Goal: Information Seeking & Learning: Learn about a topic

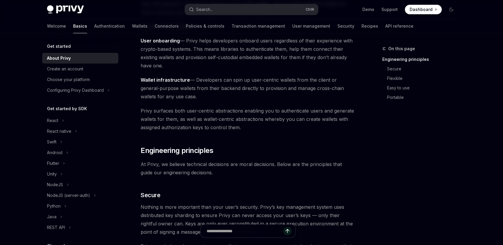
scroll to position [89, 0]
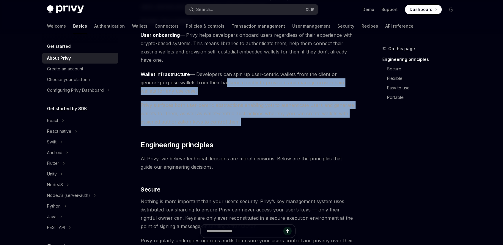
drag, startPoint x: 287, startPoint y: 124, endPoint x: 203, endPoint y: 81, distance: 94.0
click at [203, 81] on span "Wallet infrastructure — Developers can spin up user-centric wallets from the cl…" at bounding box center [248, 82] width 214 height 25
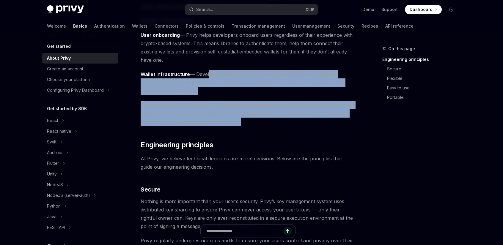
drag, startPoint x: 207, startPoint y: 76, endPoint x: 273, endPoint y: 122, distance: 80.8
click at [273, 122] on span "Privy surfaces both user-centric abstractions enabling you to authenticate user…" at bounding box center [248, 113] width 214 height 25
drag, startPoint x: 273, startPoint y: 122, endPoint x: 138, endPoint y: 72, distance: 144.4
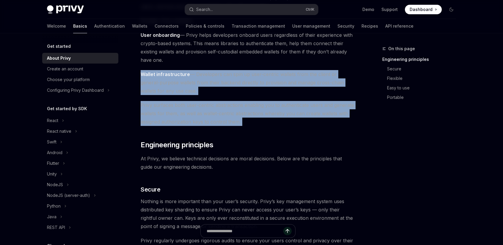
click at [268, 122] on span "Privy surfaces both user-centric abstractions enabling you to authenticate user…" at bounding box center [248, 113] width 214 height 25
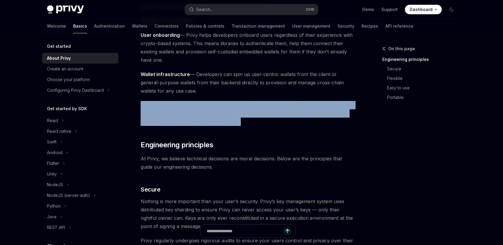
drag, startPoint x: 268, startPoint y: 122, endPoint x: 138, endPoint y: 102, distance: 131.4
drag, startPoint x: 138, startPoint y: 102, endPoint x: 261, endPoint y: 120, distance: 124.1
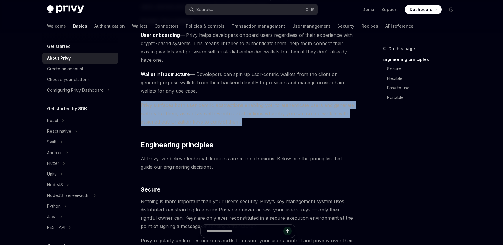
click at [261, 120] on span "Privy surfaces both user-centric abstractions enabling you to authenticate user…" at bounding box center [248, 113] width 214 height 25
drag, startPoint x: 247, startPoint y: 120, endPoint x: 140, endPoint y: 105, distance: 108.7
click at [264, 123] on span "Privy surfaces both user-centric abstractions enabling you to authenticate user…" at bounding box center [248, 113] width 214 height 25
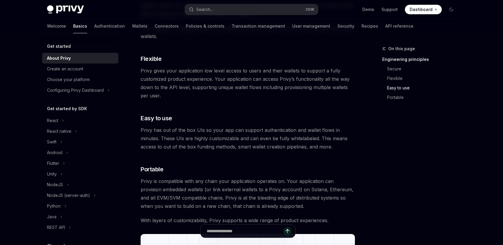
scroll to position [183, 0]
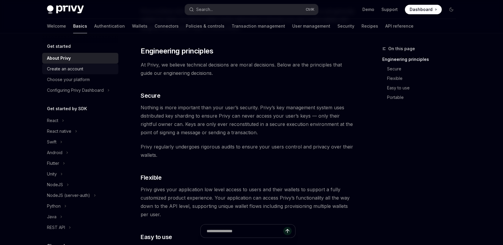
click at [78, 69] on div "Create an account" at bounding box center [65, 68] width 36 height 7
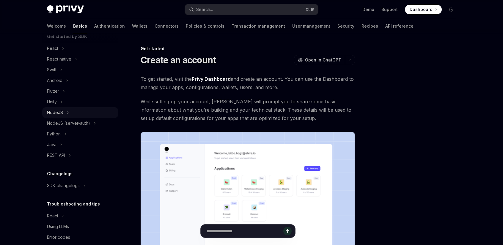
scroll to position [81, 0]
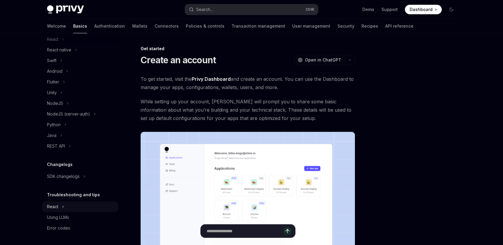
click at [54, 207] on div "React" at bounding box center [52, 206] width 11 height 7
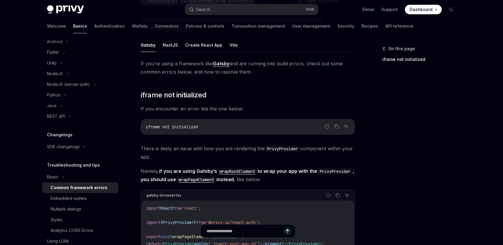
scroll to position [135, 0]
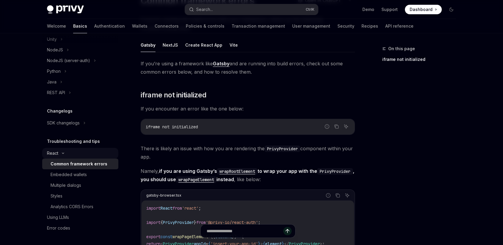
click at [62, 153] on icon at bounding box center [63, 153] width 2 height 1
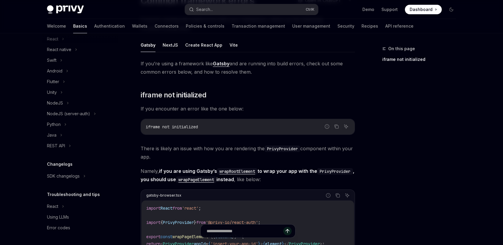
scroll to position [81, 0]
click at [60, 208] on div "React" at bounding box center [80, 207] width 76 height 11
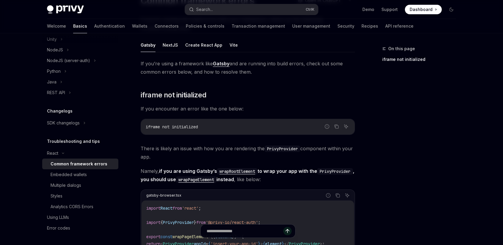
click at [372, 149] on div "On this page iframe not initialized" at bounding box center [415, 145] width 90 height 200
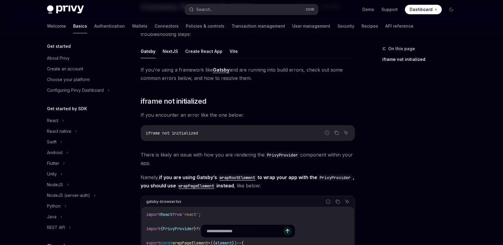
scroll to position [59, 0]
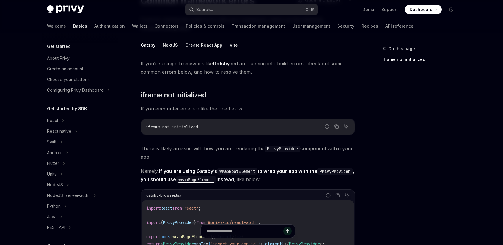
click at [168, 47] on button "NextJS" at bounding box center [170, 45] width 15 height 14
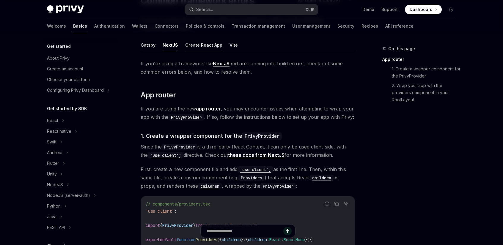
click at [202, 48] on button "Create React App" at bounding box center [203, 45] width 37 height 14
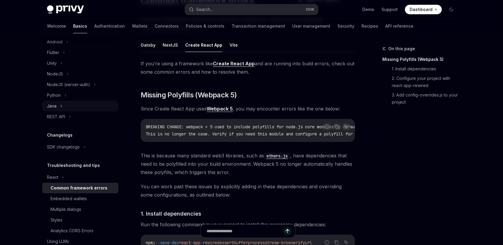
scroll to position [135, 0]
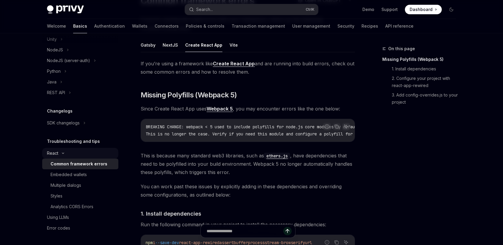
click at [56, 154] on div "React" at bounding box center [52, 153] width 11 height 7
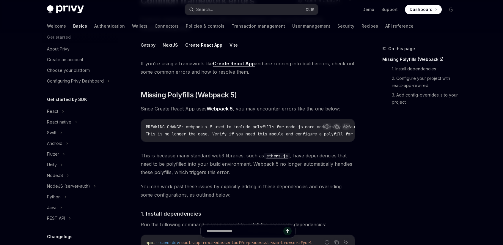
scroll to position [0, 0]
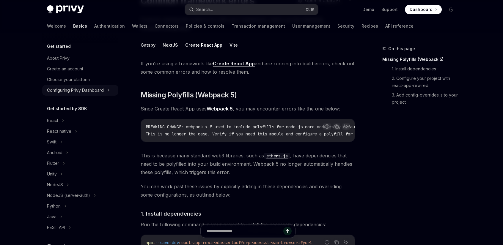
click at [90, 91] on div "Configuring Privy Dashboard" at bounding box center [75, 90] width 57 height 7
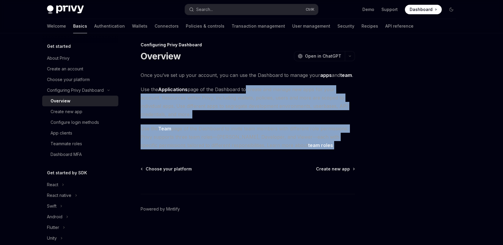
drag, startPoint x: 270, startPoint y: 101, endPoint x: 325, endPoint y: 146, distance: 70.4
click at [325, 146] on div "Once you’ve set up your account, you can use the Dashboard to manage your apps …" at bounding box center [248, 110] width 214 height 78
click at [325, 146] on span "Use the Team page of the Dashboard to invite team members with different role p…" at bounding box center [248, 137] width 214 height 25
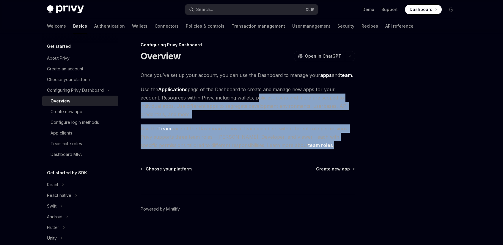
drag, startPoint x: 326, startPoint y: 145, endPoint x: 234, endPoint y: 95, distance: 105.0
click at [234, 95] on div "Once you’ve set up your account, you can use the Dashboard to manage your apps …" at bounding box center [248, 110] width 214 height 78
click at [234, 95] on span "Use the Applications page of the Dashboard to create and manage new apps for yo…" at bounding box center [248, 101] width 214 height 33
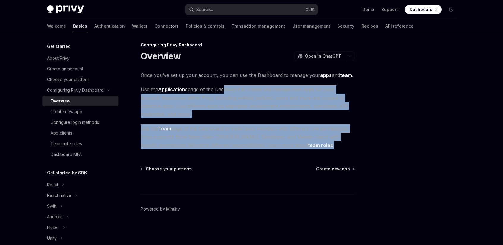
drag, startPoint x: 230, startPoint y: 95, endPoint x: 341, endPoint y: 146, distance: 122.2
click at [341, 146] on div "Once you’ve set up your account, you can use the Dashboard to manage your apps …" at bounding box center [248, 110] width 214 height 78
click at [341, 146] on span "Use the Team page of the Dashboard to invite team members with different role p…" at bounding box center [248, 137] width 214 height 25
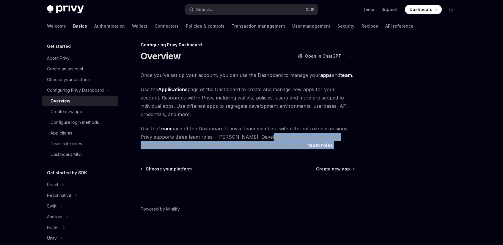
drag, startPoint x: 318, startPoint y: 141, endPoint x: 260, endPoint y: 139, distance: 58.0
click at [260, 139] on span "Use the Team page of the Dashboard to invite team members with different role p…" at bounding box center [248, 137] width 214 height 25
drag, startPoint x: 321, startPoint y: 145, endPoint x: 236, endPoint y: 136, distance: 84.6
click at [236, 136] on span "Use the Team page of the Dashboard to invite team members with different role p…" at bounding box center [248, 137] width 214 height 25
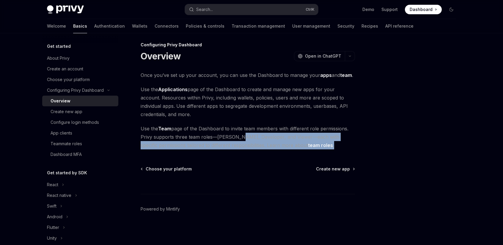
click at [236, 136] on span "Use the Team page of the Dashboard to invite team members with different role p…" at bounding box center [248, 137] width 214 height 25
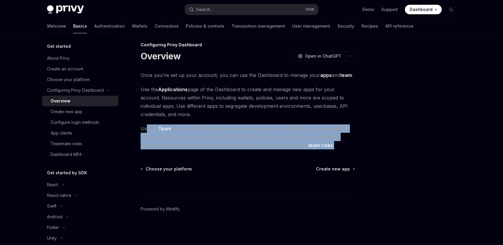
drag, startPoint x: 324, startPoint y: 142, endPoint x: 146, endPoint y: 131, distance: 178.2
click at [146, 131] on span "Use the Team page of the Dashboard to invite team members with different role p…" at bounding box center [248, 137] width 214 height 25
click at [254, 135] on span "Use the Team page of the Dashboard to invite team members with different role p…" at bounding box center [248, 137] width 214 height 25
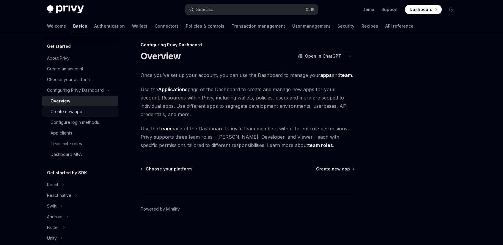
click at [78, 112] on div "Create new app" at bounding box center [67, 111] width 32 height 7
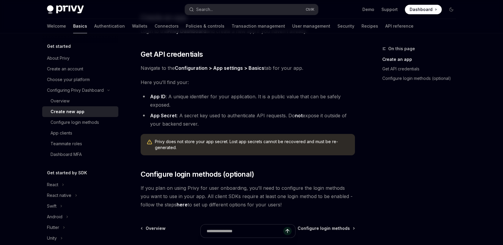
scroll to position [150, 0]
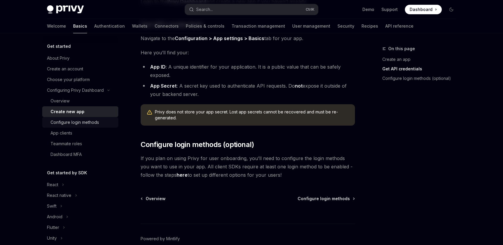
click at [77, 122] on div "Configure login methods" at bounding box center [75, 122] width 48 height 7
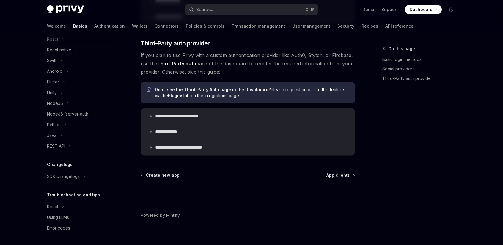
scroll to position [327, 0]
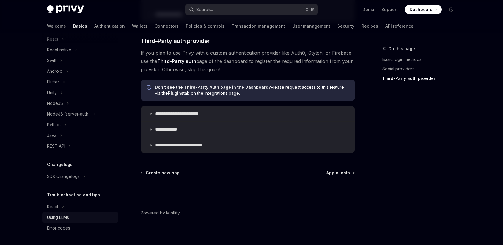
click at [65, 220] on div "Using LLMs" at bounding box center [58, 217] width 22 height 7
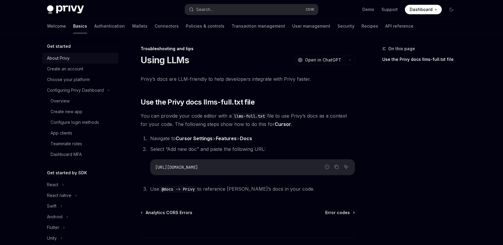
click at [66, 59] on div "About Privy" at bounding box center [58, 58] width 23 height 7
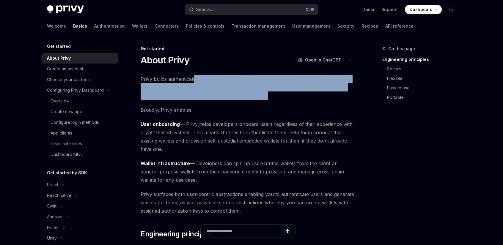
drag, startPoint x: 297, startPoint y: 98, endPoint x: 194, endPoint y: 73, distance: 105.9
drag, startPoint x: 140, startPoint y: 79, endPoint x: 293, endPoint y: 94, distance: 153.9
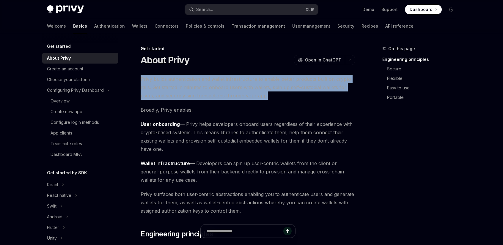
click at [293, 94] on span "Privy builds authentication and wallet infrastructure to enable better products…" at bounding box center [248, 87] width 214 height 25
drag, startPoint x: 285, startPoint y: 94, endPoint x: 140, endPoint y: 79, distance: 146.5
drag, startPoint x: 140, startPoint y: 78, endPoint x: 283, endPoint y: 98, distance: 144.3
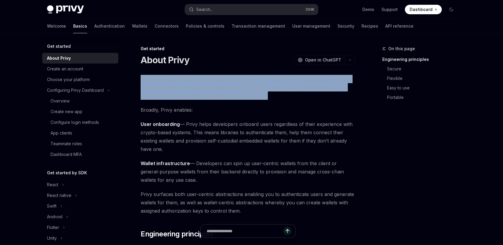
click at [283, 98] on span "Privy builds authentication and wallet infrastructure to enable better products…" at bounding box center [248, 87] width 214 height 25
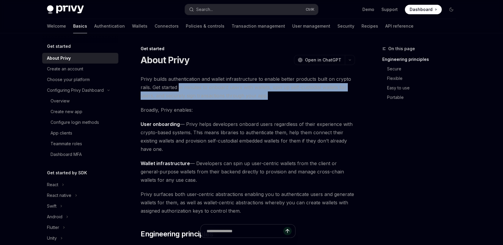
drag, startPoint x: 257, startPoint y: 95, endPoint x: 178, endPoint y: 84, distance: 79.3
click at [179, 84] on span "Privy builds authentication and wallet infrastructure to enable better products…" at bounding box center [248, 87] width 214 height 25
click at [178, 84] on span "Privy builds authentication and wallet infrastructure to enable better products…" at bounding box center [248, 87] width 214 height 25
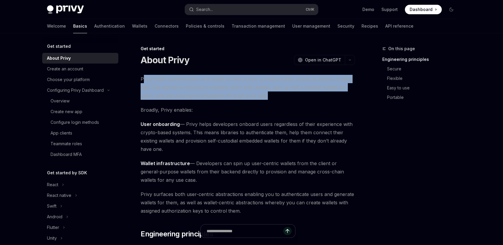
drag, startPoint x: 143, startPoint y: 79, endPoint x: 280, endPoint y: 93, distance: 138.1
click at [280, 93] on span "Privy builds authentication and wallet infrastructure to enable better products…" at bounding box center [248, 87] width 214 height 25
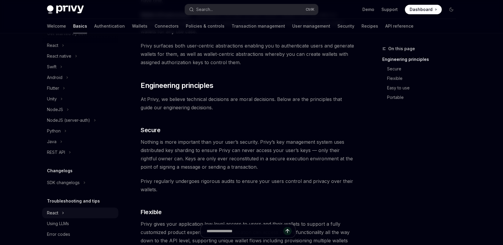
scroll to position [146, 0]
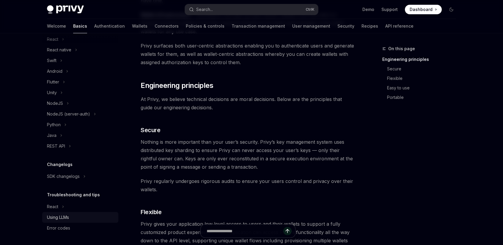
click at [69, 219] on div "Using LLMs" at bounding box center [58, 217] width 22 height 7
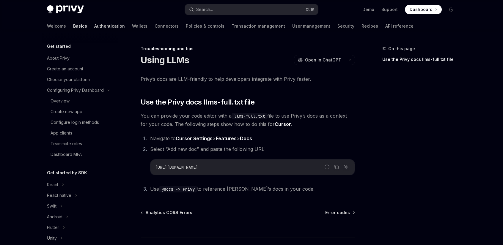
click at [94, 25] on link "Authentication" at bounding box center [109, 26] width 31 height 14
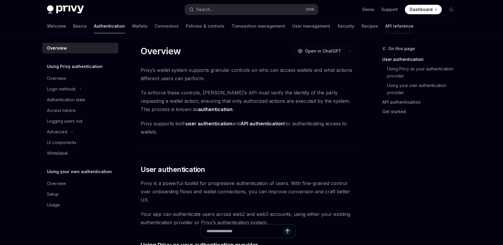
click at [385, 30] on link "API reference" at bounding box center [399, 26] width 28 height 14
type textarea "*"
